Goal: Task Accomplishment & Management: Use online tool/utility

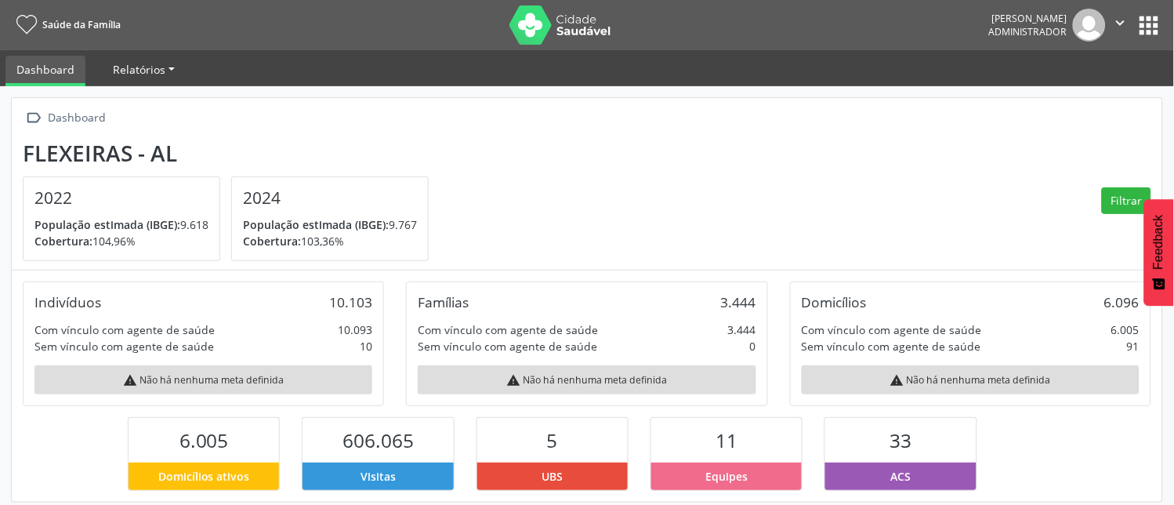
click at [157, 73] on span "Relatórios" at bounding box center [139, 69] width 52 height 15
click at [161, 97] on link "Desfechos da visita" at bounding box center [170, 105] width 134 height 27
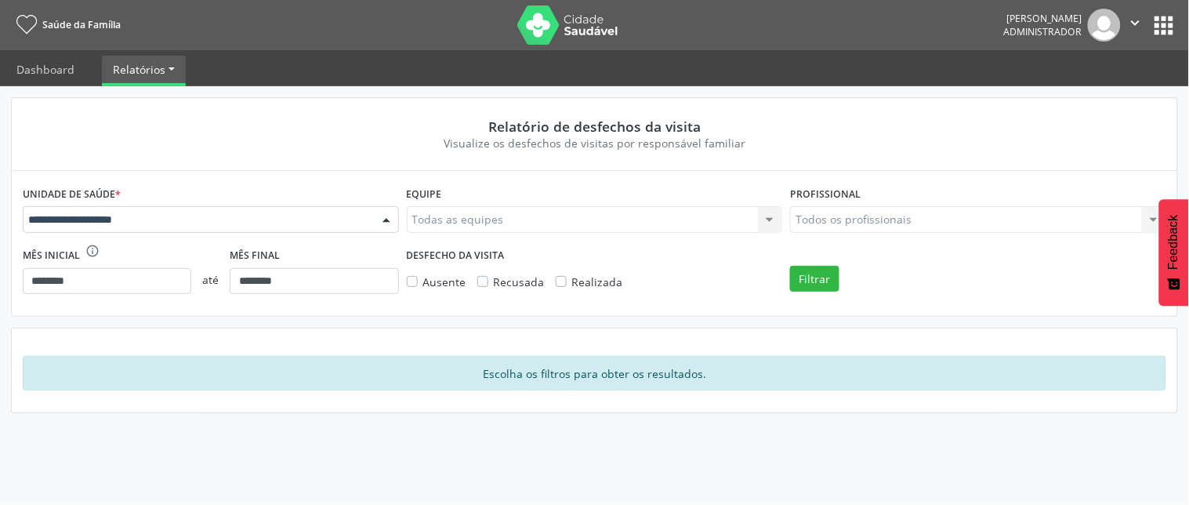
click at [382, 218] on div at bounding box center [387, 220] width 24 height 27
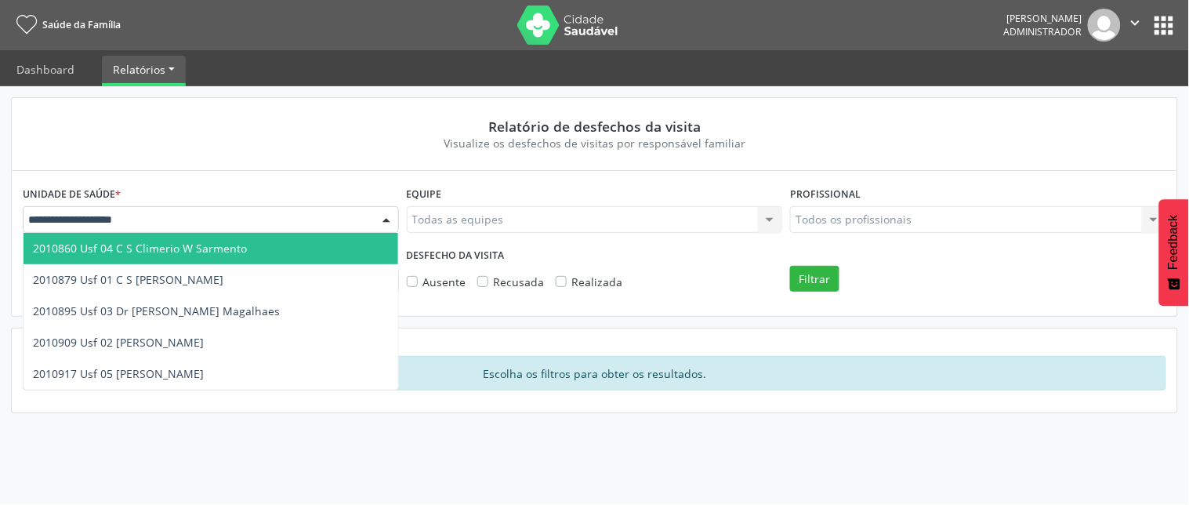
click at [247, 253] on span "2010860 Usf 04 C S Climerio W Sarmento" at bounding box center [211, 248] width 375 height 31
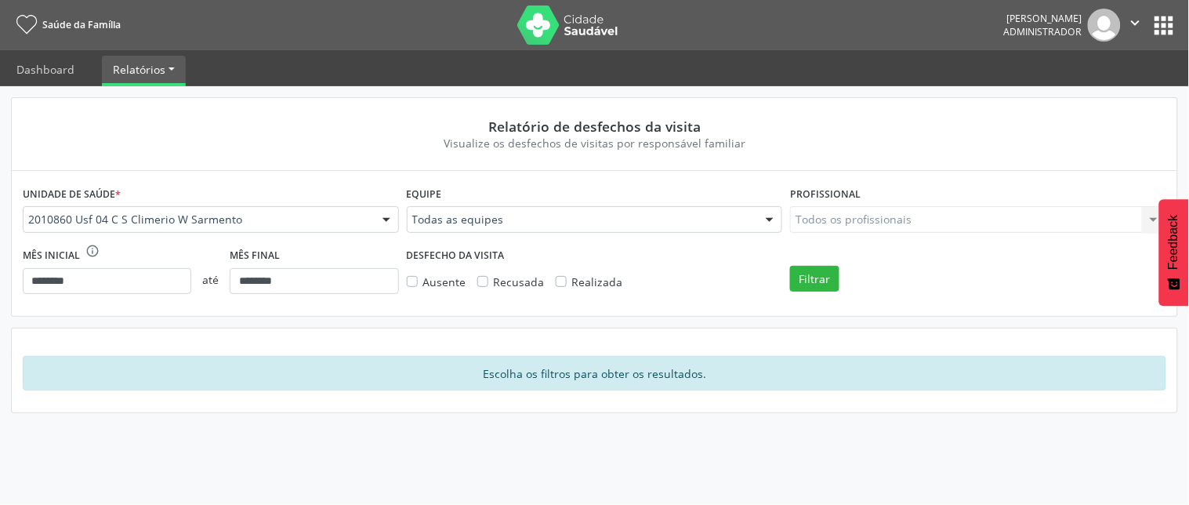
click at [382, 217] on div at bounding box center [387, 220] width 24 height 27
click at [1139, 24] on icon "" at bounding box center [1135, 22] width 17 height 17
click at [1058, 90] on link "Sair" at bounding box center [1095, 96] width 108 height 22
